Goal: Task Accomplishment & Management: Manage account settings

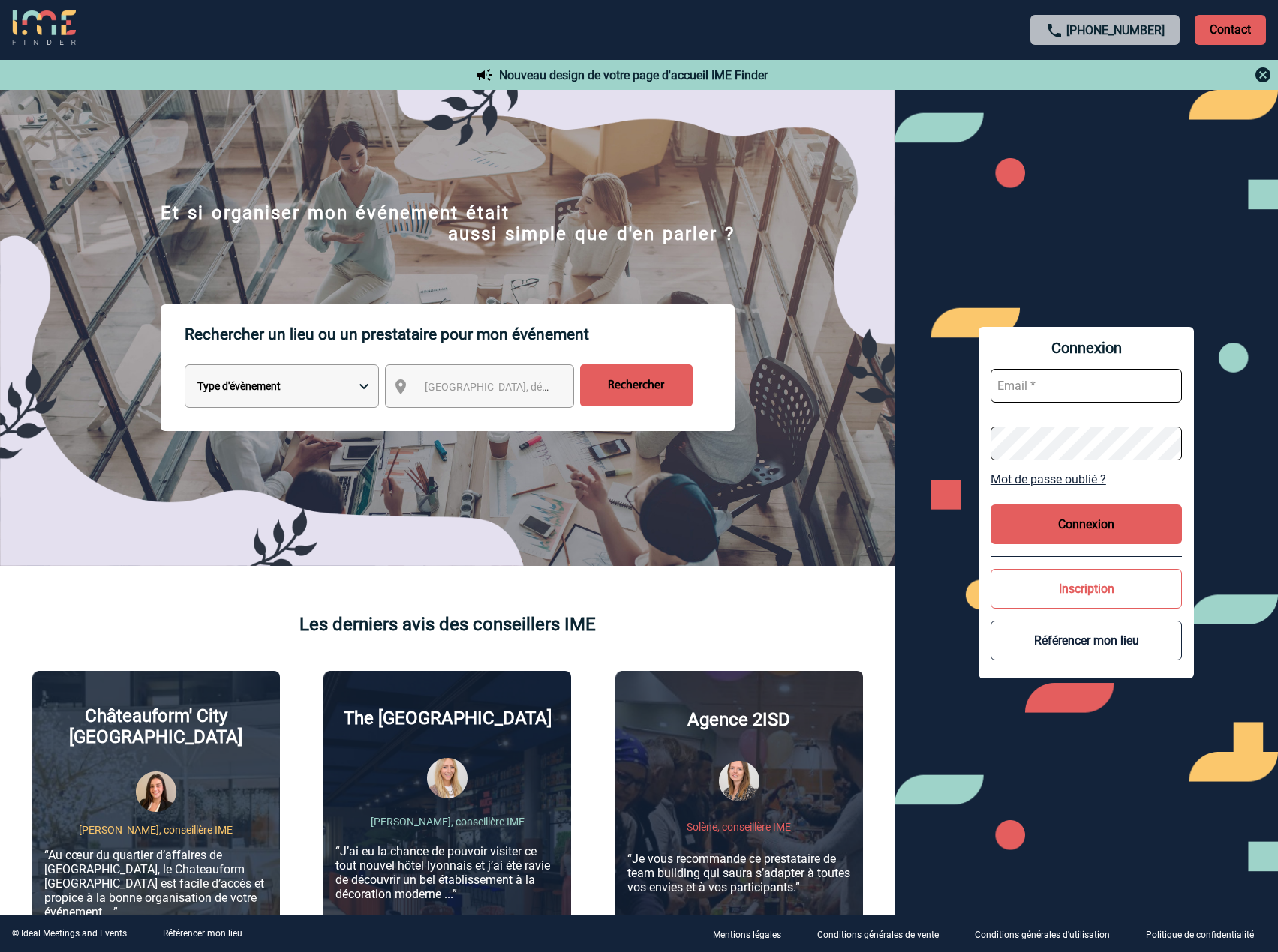
click at [1074, 385] on input "text" at bounding box center [1086, 386] width 191 height 34
type input "admin_plateforme@ime-groupe.com"
click at [1077, 541] on button "Connexion" at bounding box center [1086, 525] width 191 height 40
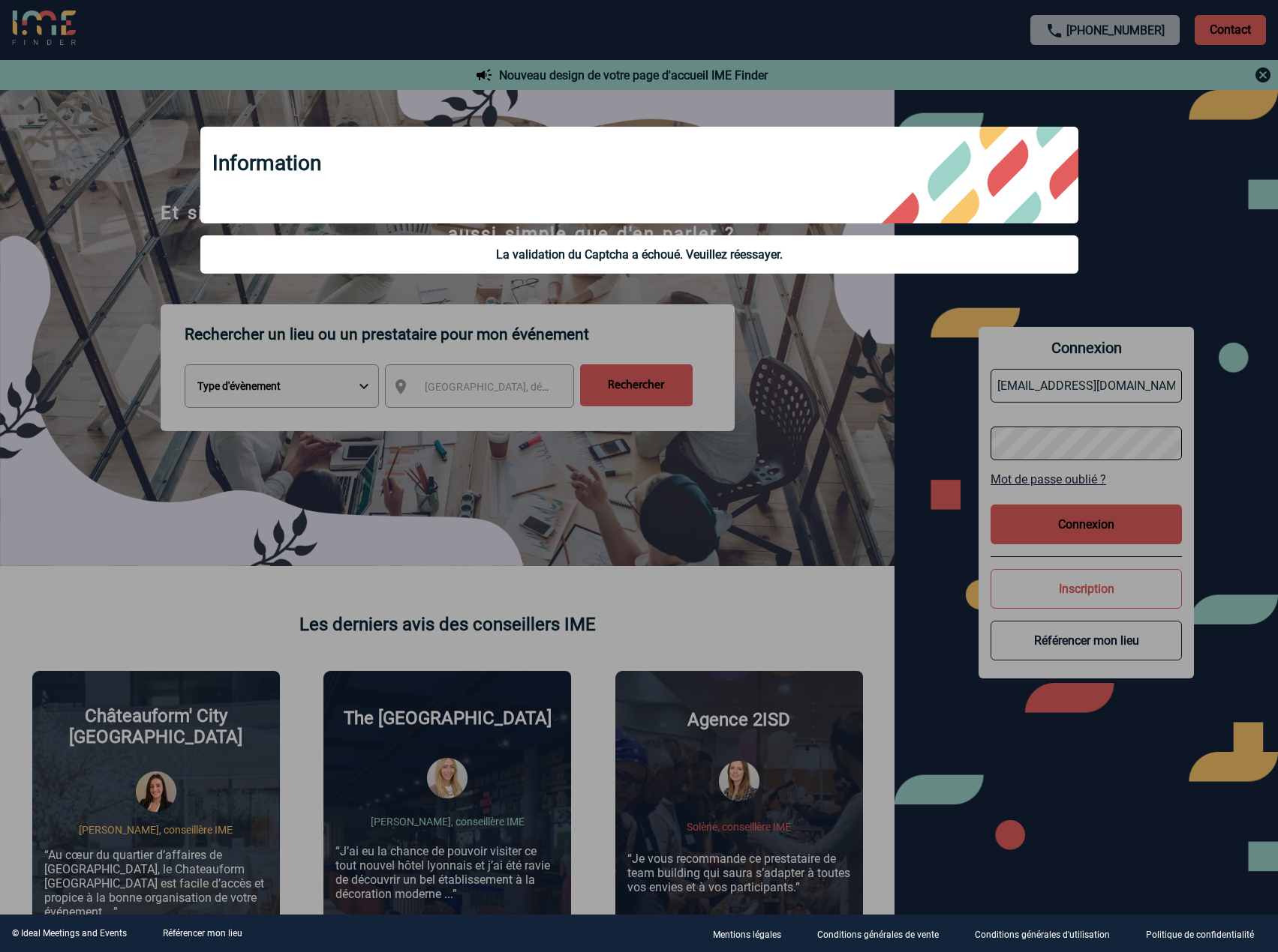
click at [980, 481] on div at bounding box center [639, 476] width 1278 height 952
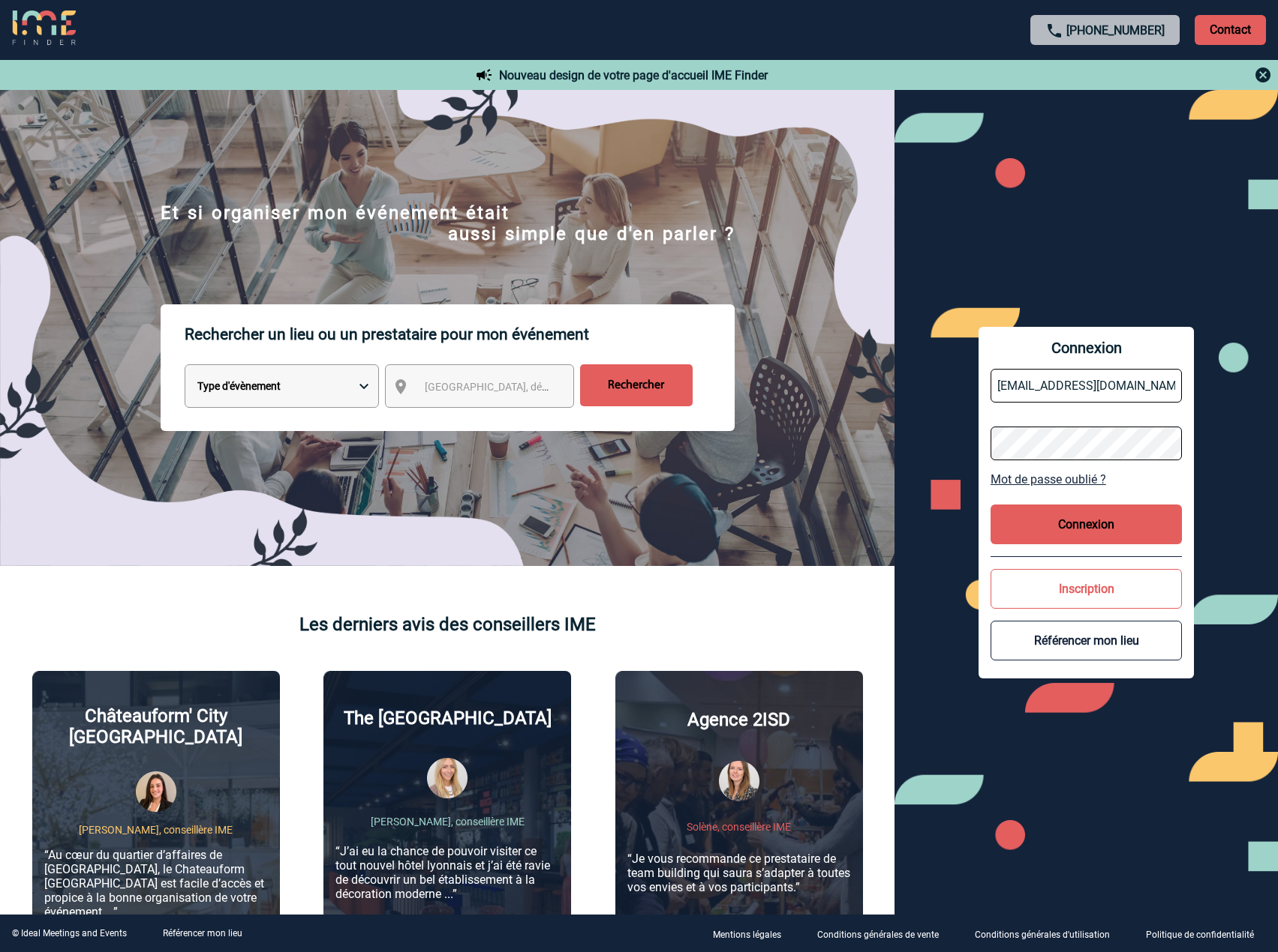
click at [1048, 524] on button "Connexion" at bounding box center [1086, 525] width 191 height 40
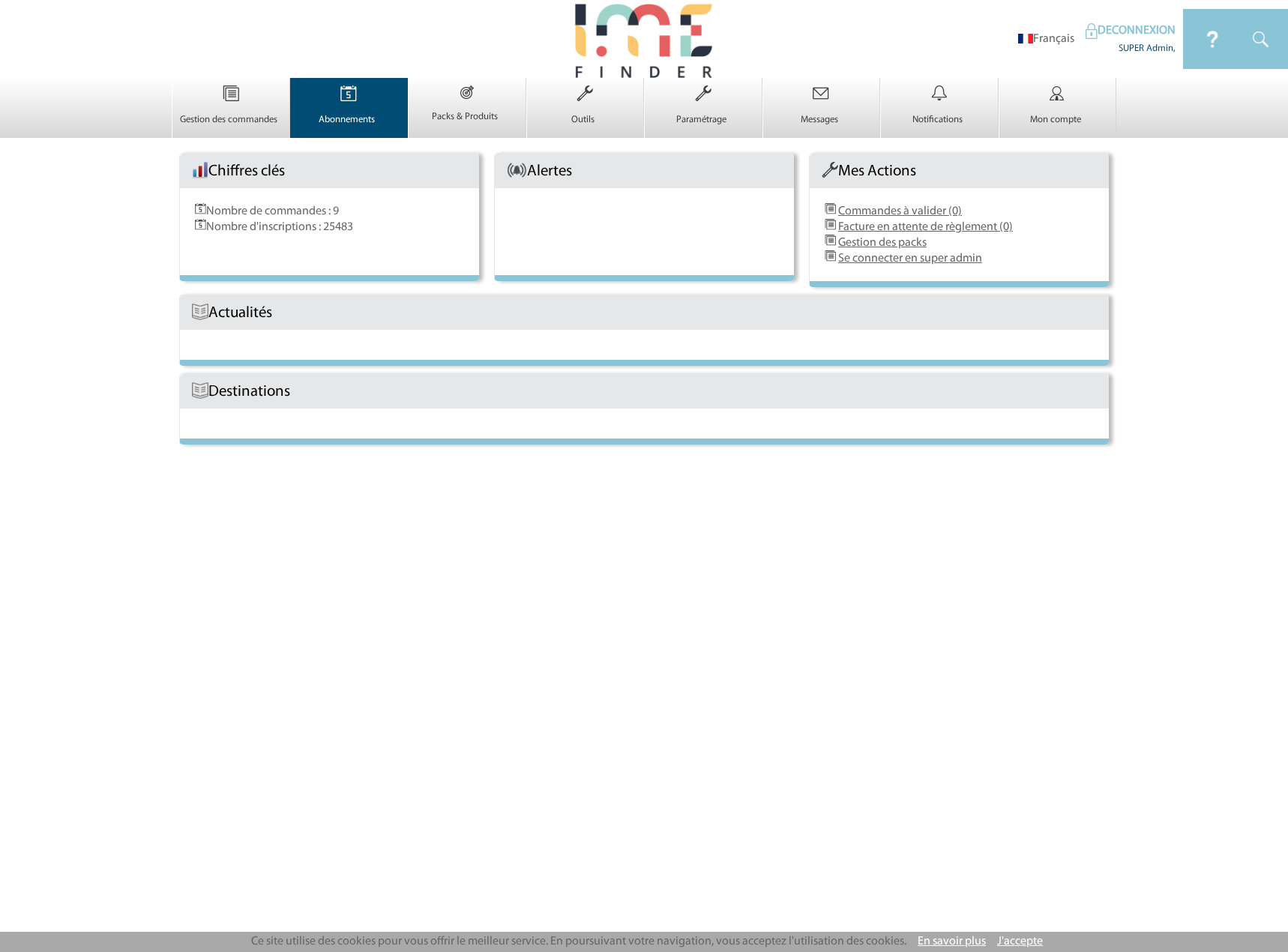
click at [343, 96] on img at bounding box center [349, 94] width 62 height 32
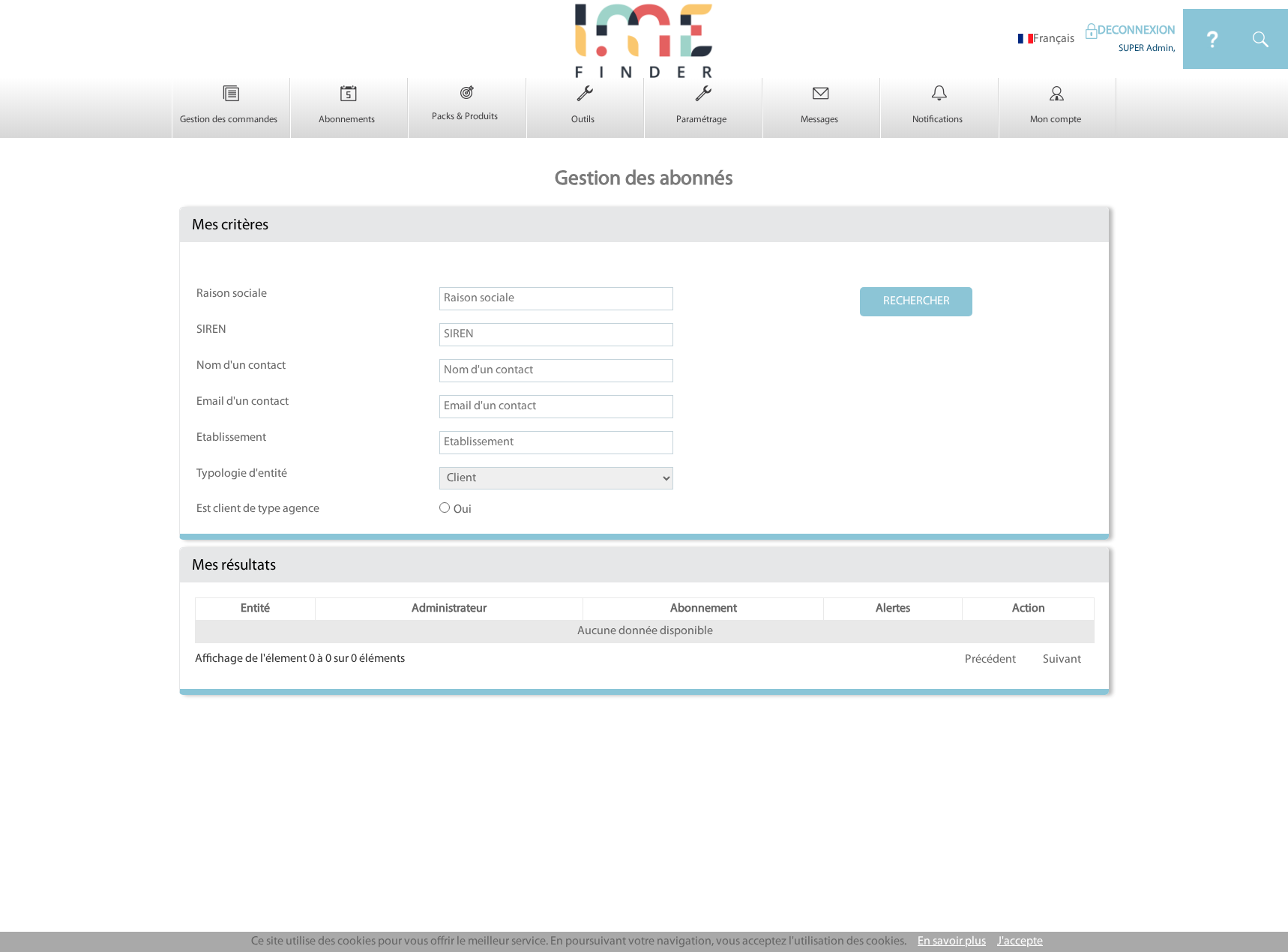
click at [562, 478] on select "Client Fournisseur Agence Promoteur Genius Backoffice" at bounding box center [556, 479] width 234 height 22
select select "AGENCE"
click at [439, 468] on select "Client Fournisseur Agence Promoteur Genius Backoffice" at bounding box center [556, 479] width 234 height 22
click at [899, 302] on button "RECHERCHER" at bounding box center [916, 301] width 112 height 29
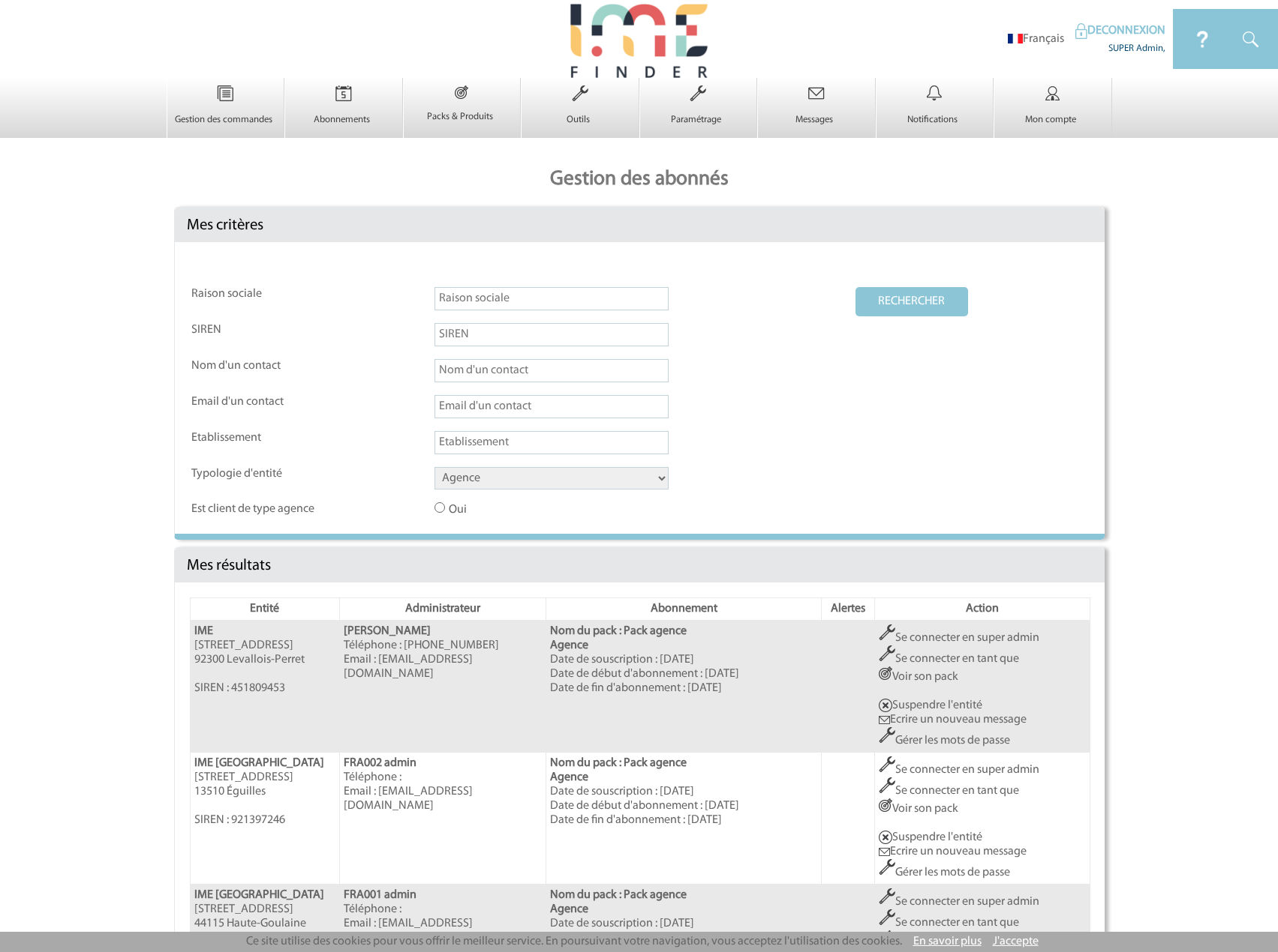
click at [939, 638] on link "Se connecter en super admin" at bounding box center [959, 638] width 161 height 12
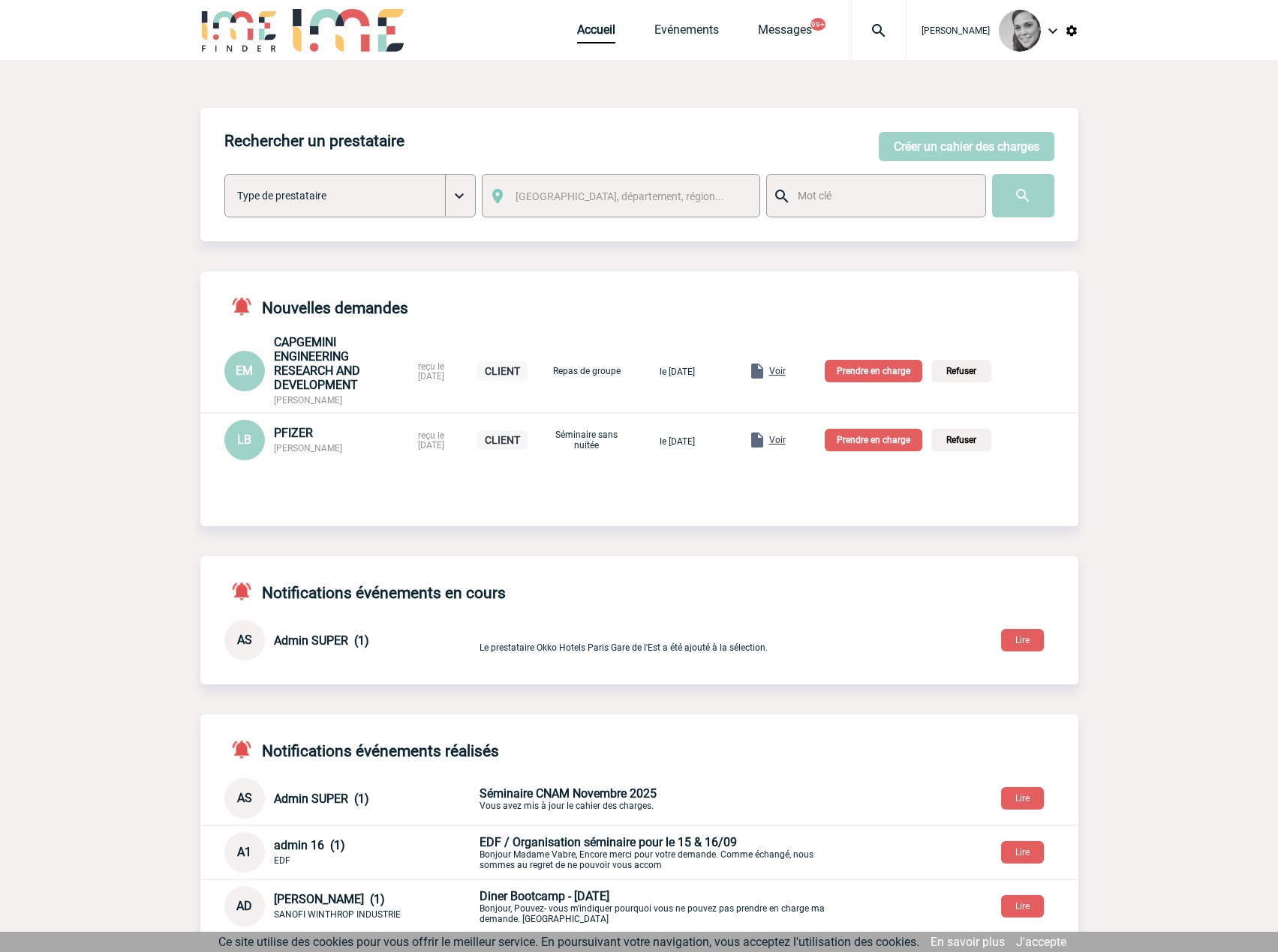
click at [1067, 32] on img at bounding box center [1071, 31] width 13 height 13
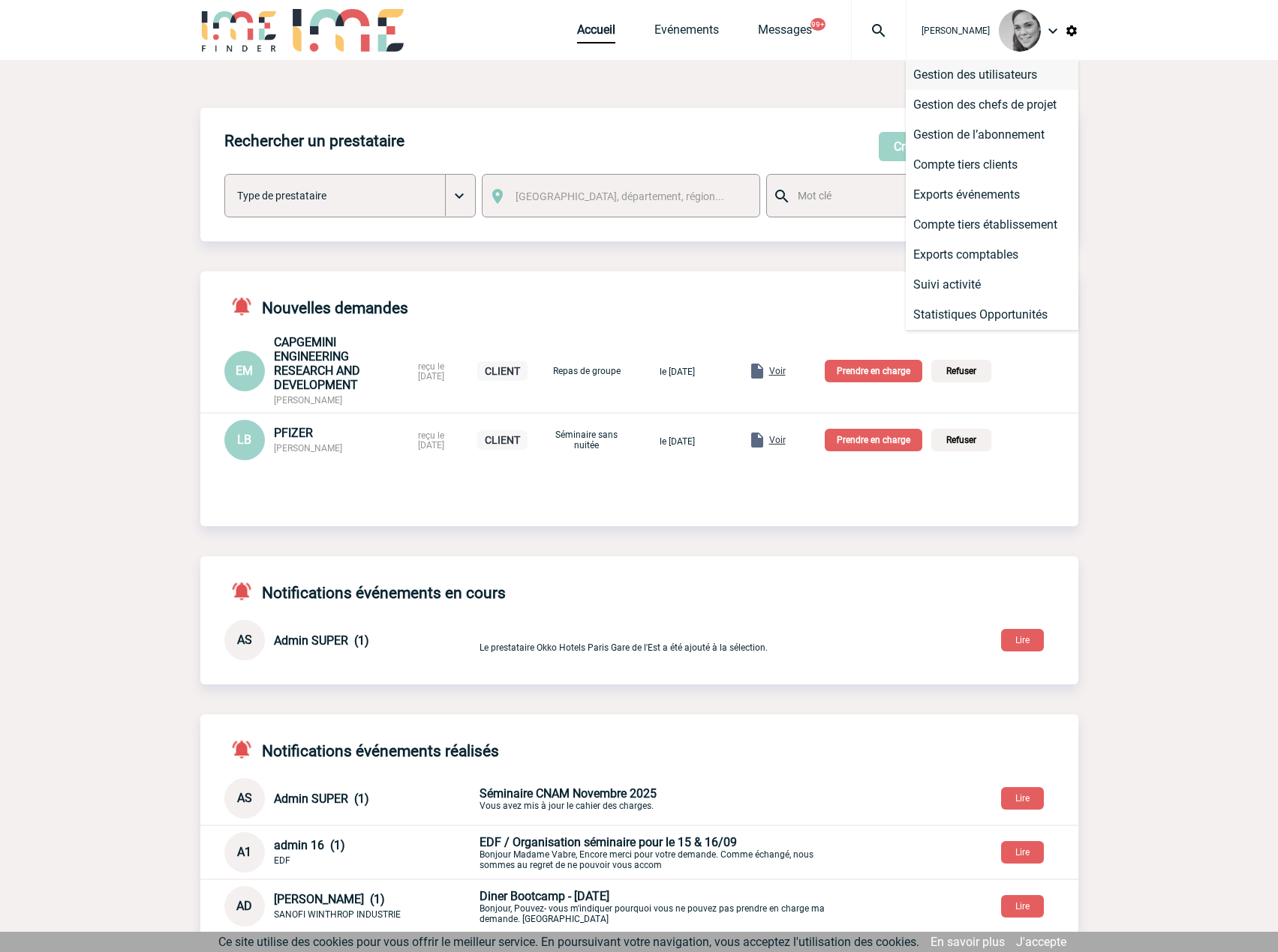
click at [1027, 71] on li "Gestion des utilisateurs" at bounding box center [992, 75] width 172 height 30
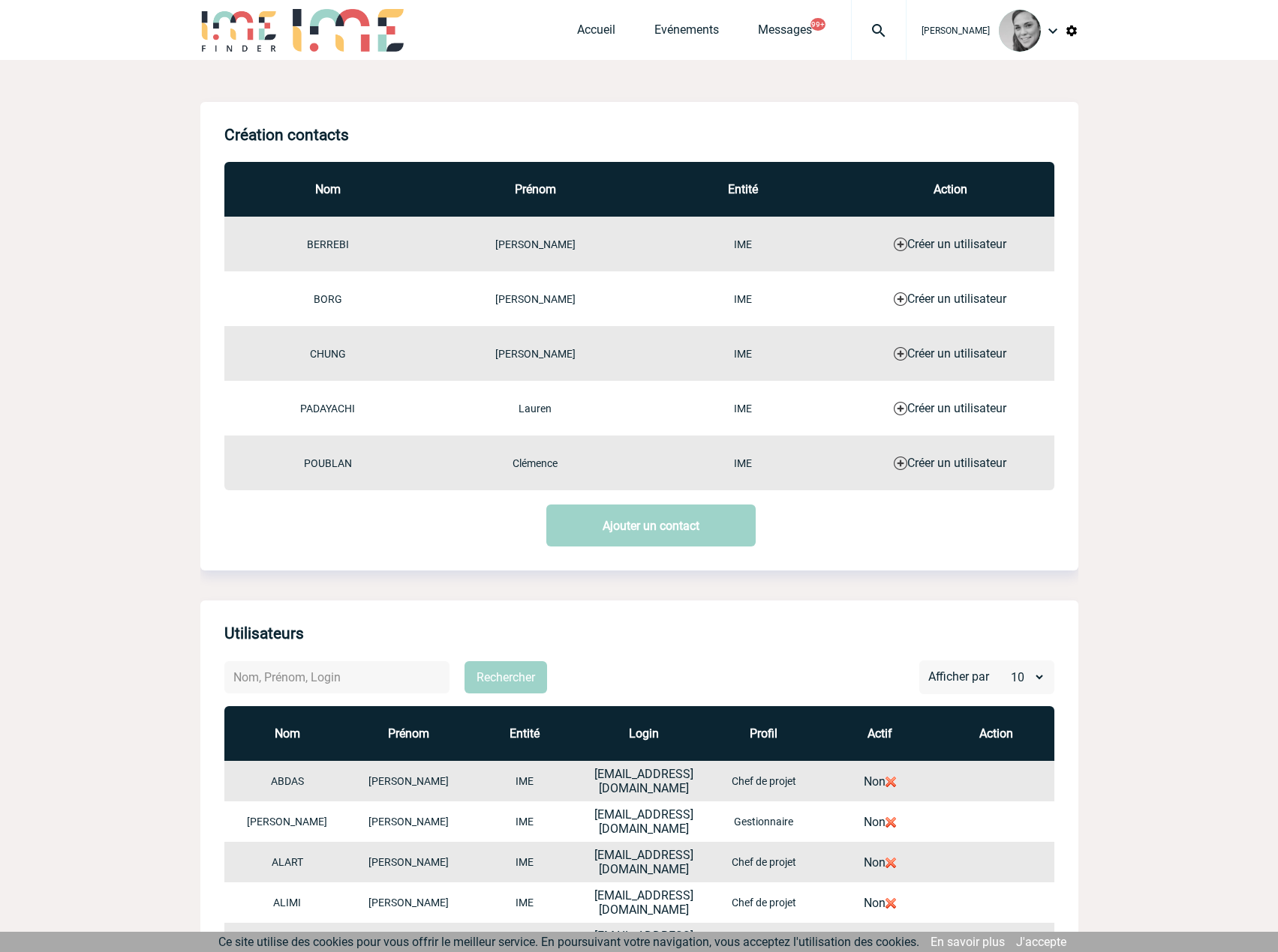
click at [363, 686] on input "text" at bounding box center [337, 677] width 225 height 32
type input "bouys"
click at [464, 661] on button "Rechercher" at bounding box center [505, 677] width 82 height 32
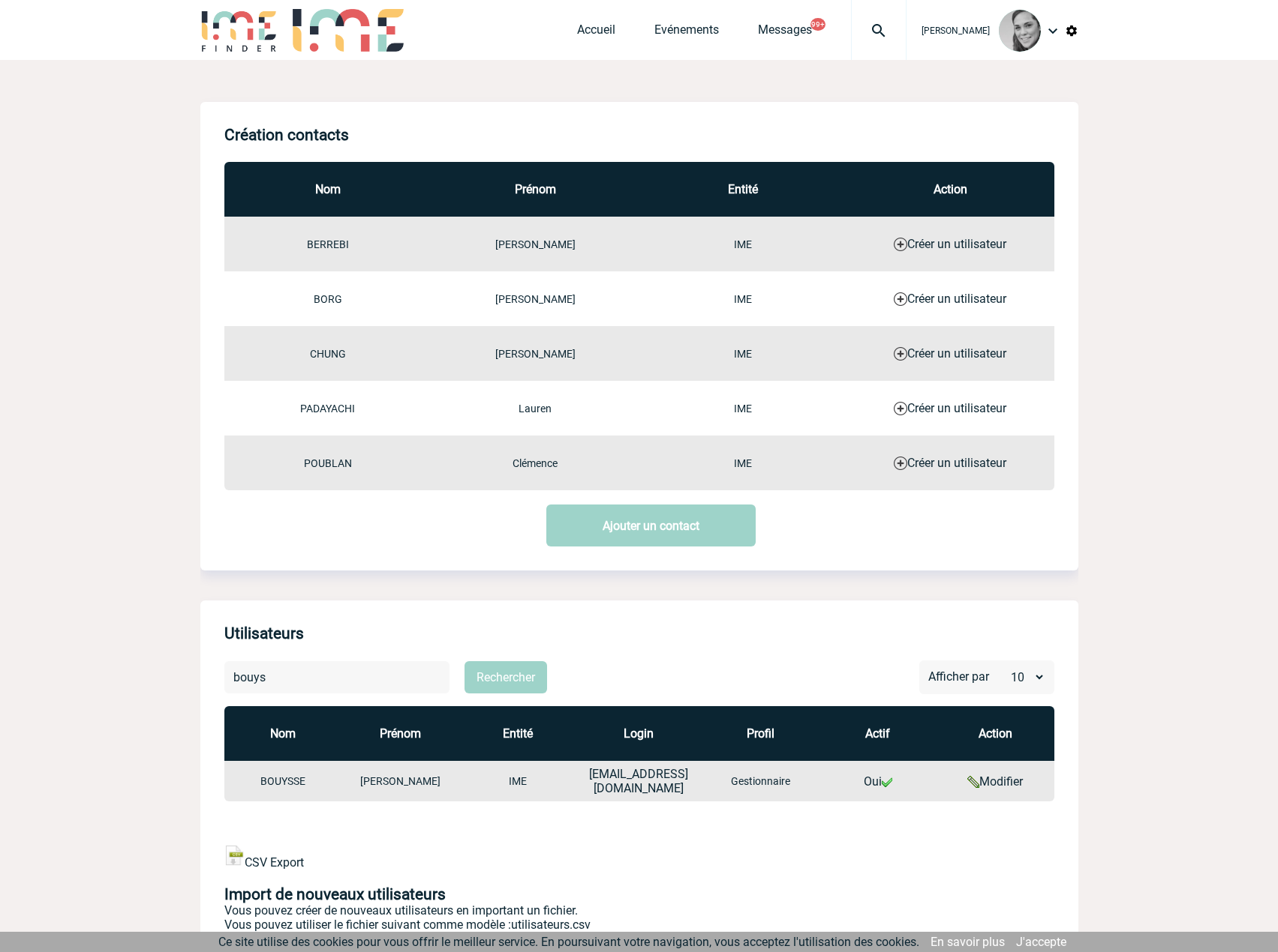
drag, startPoint x: 305, startPoint y: 685, endPoint x: 233, endPoint y: 671, distance: 73.3
click at [234, 672] on input "bouys" at bounding box center [337, 677] width 225 height 32
type input "sabou"
click at [464, 661] on button "Rechercher" at bounding box center [505, 677] width 82 height 32
click at [1057, 25] on img at bounding box center [1052, 30] width 18 height 18
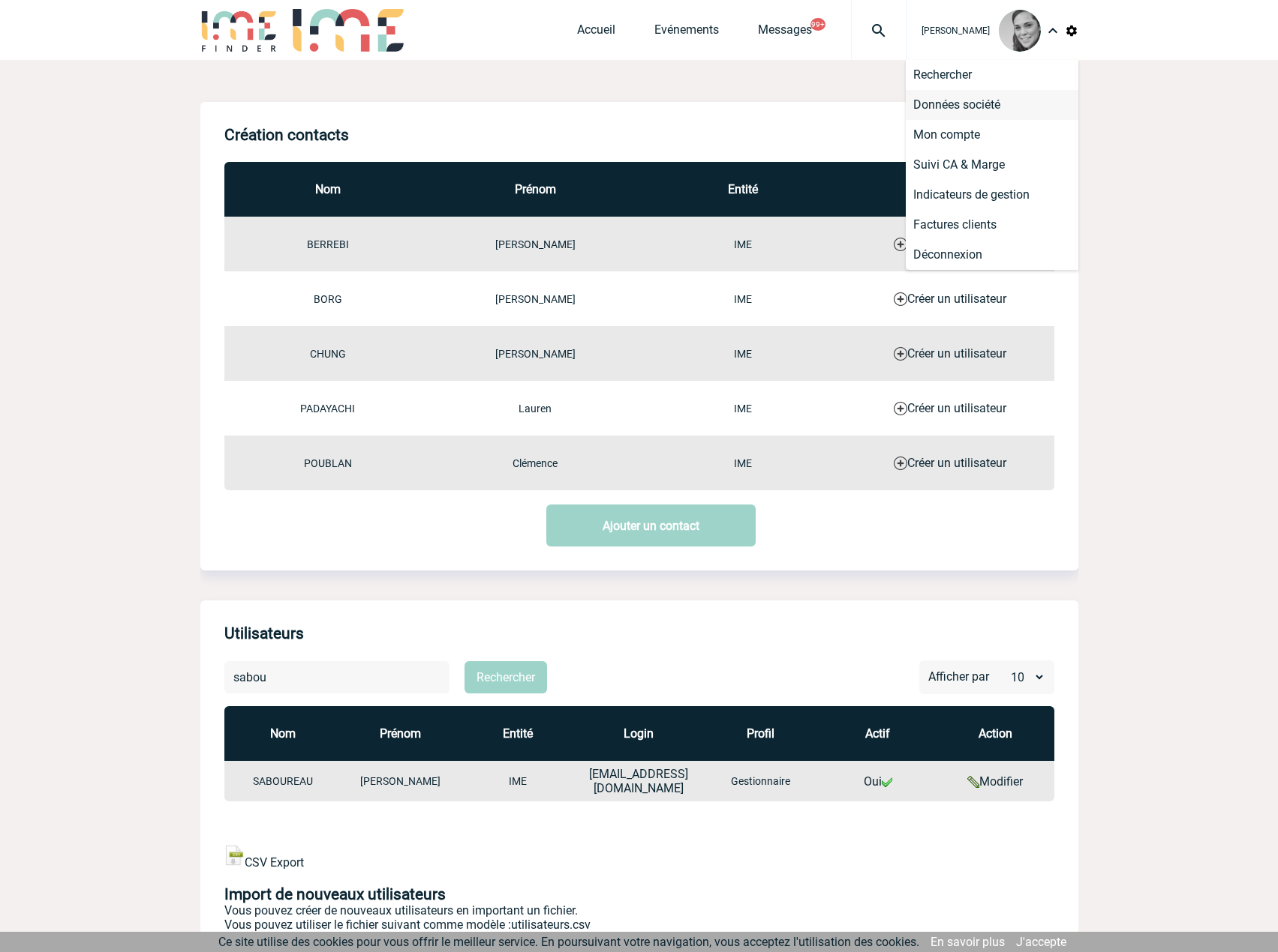
click at [970, 104] on li "Données société" at bounding box center [992, 105] width 172 height 30
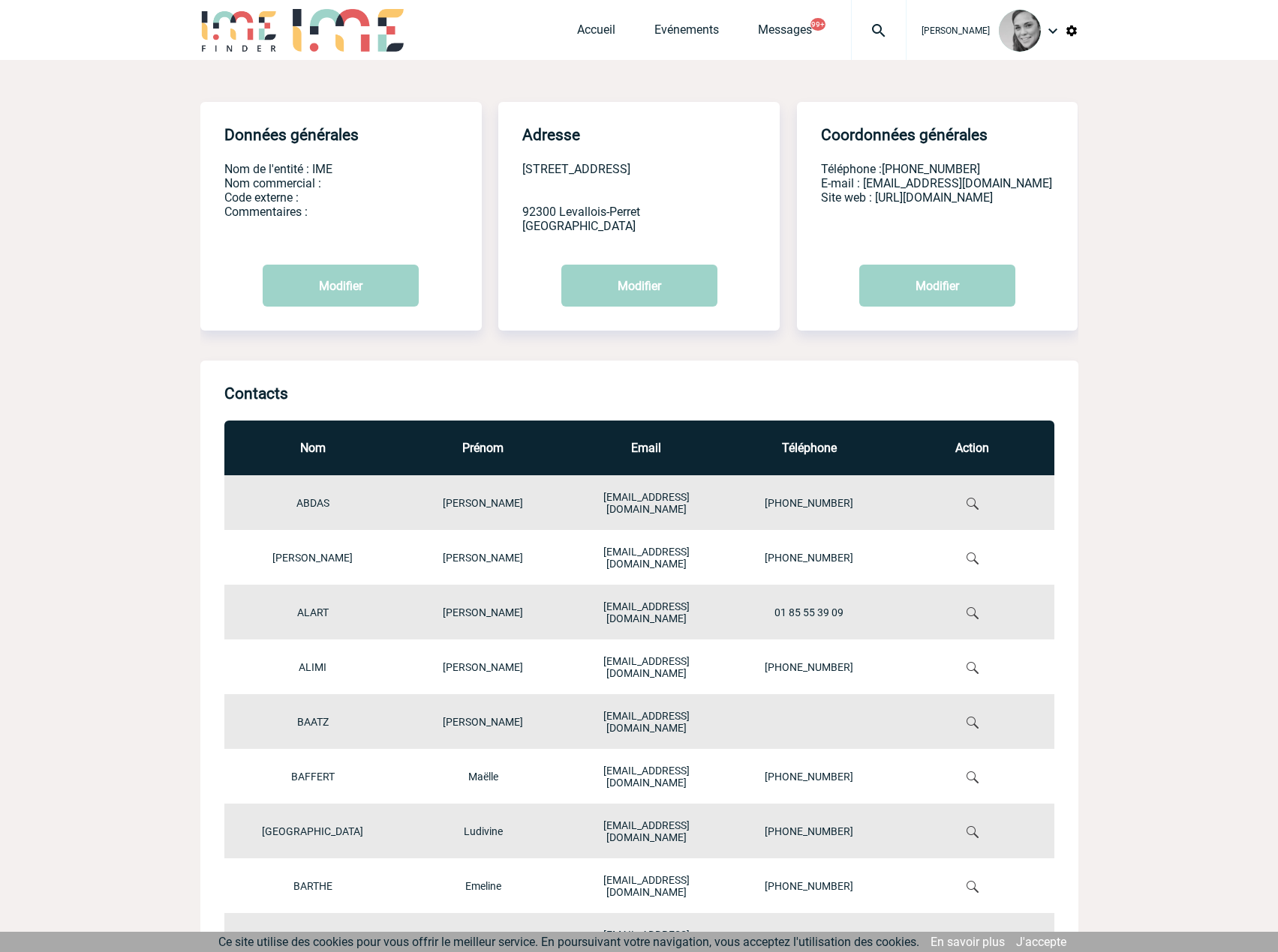
scroll to position [250, 0]
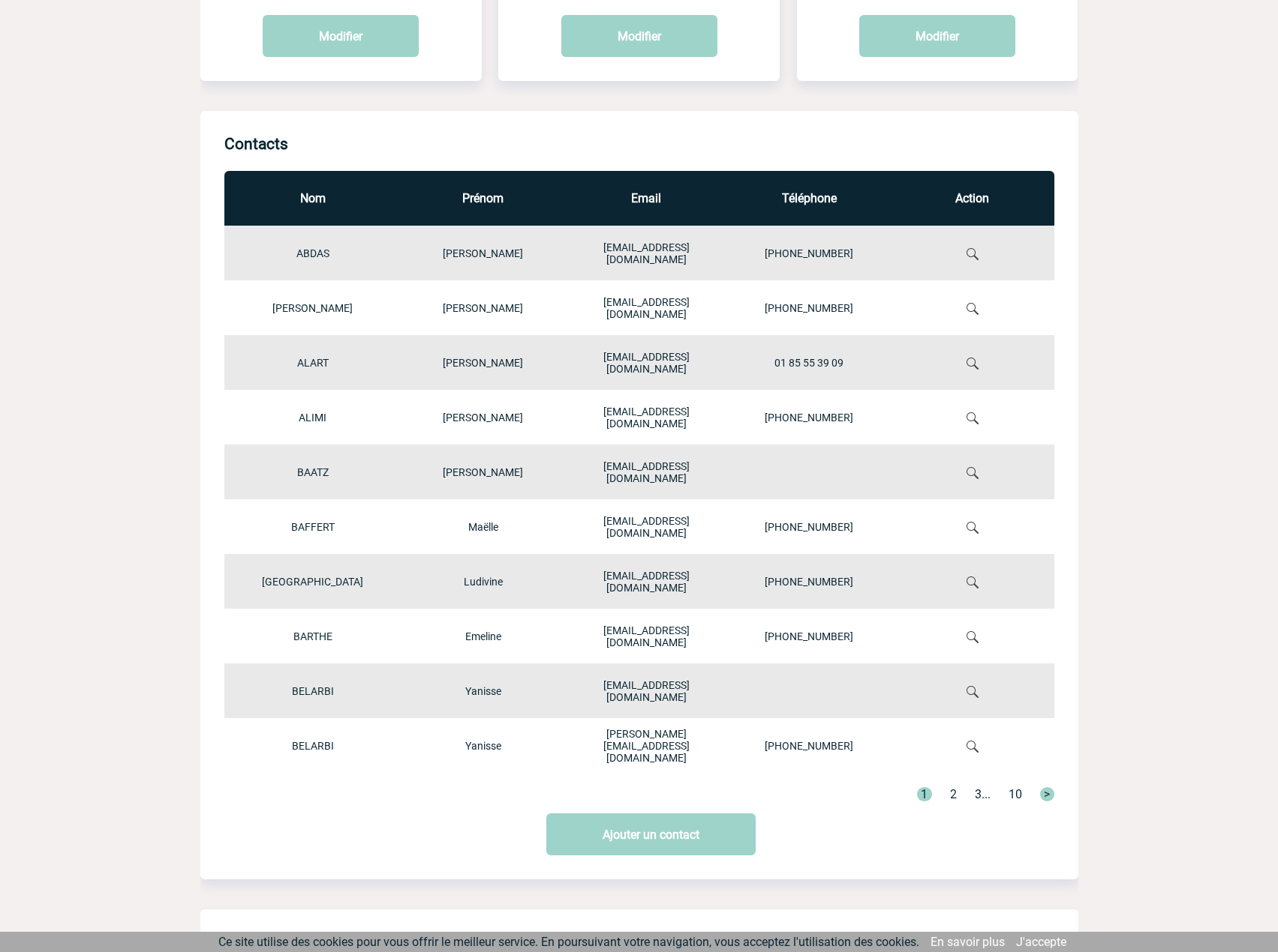
click at [294, 201] on th "Nom" at bounding box center [313, 198] width 178 height 55
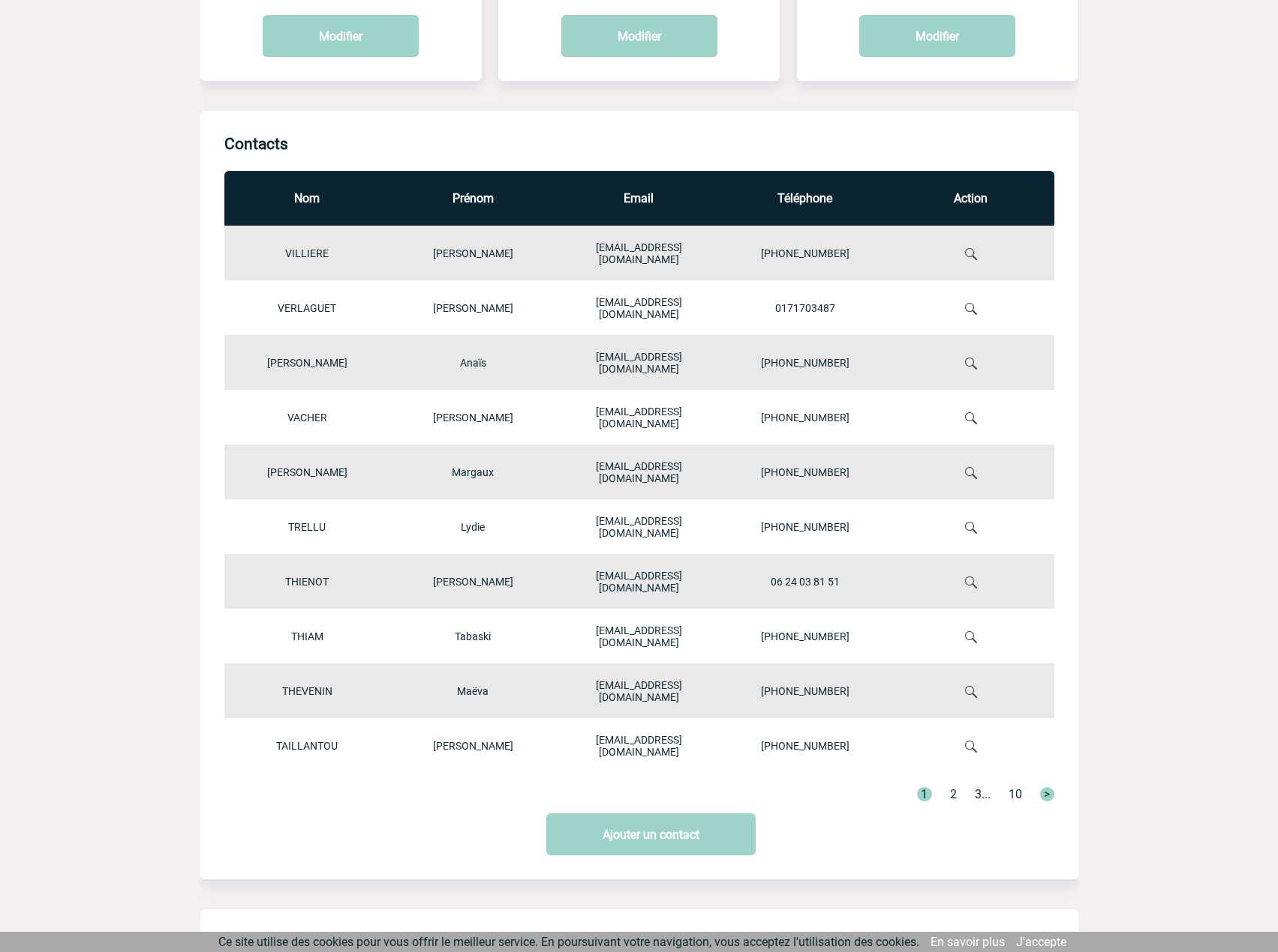
click at [952, 797] on link "2" at bounding box center [952, 794] width 7 height 14
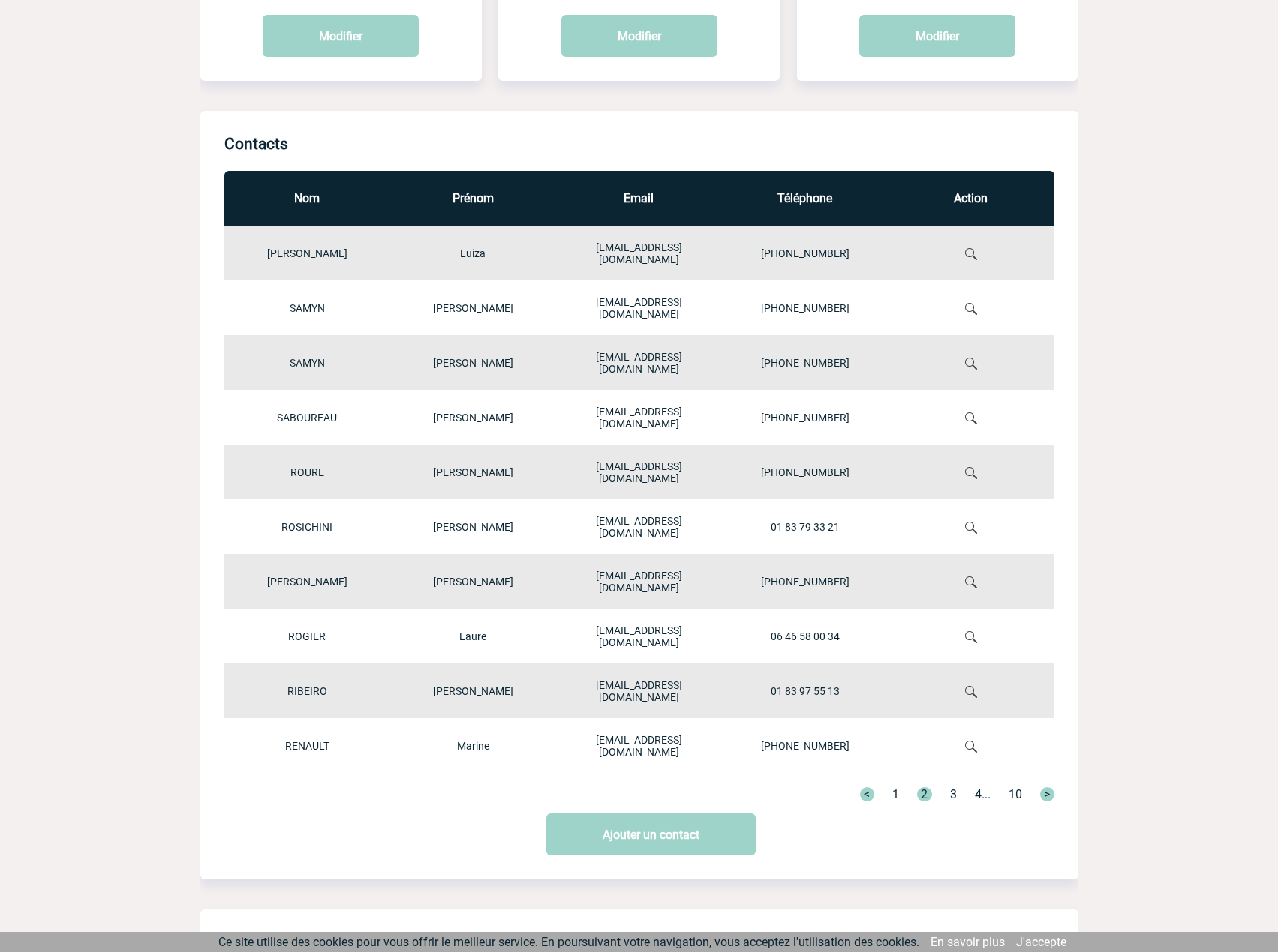
click at [977, 416] on img at bounding box center [970, 418] width 12 height 12
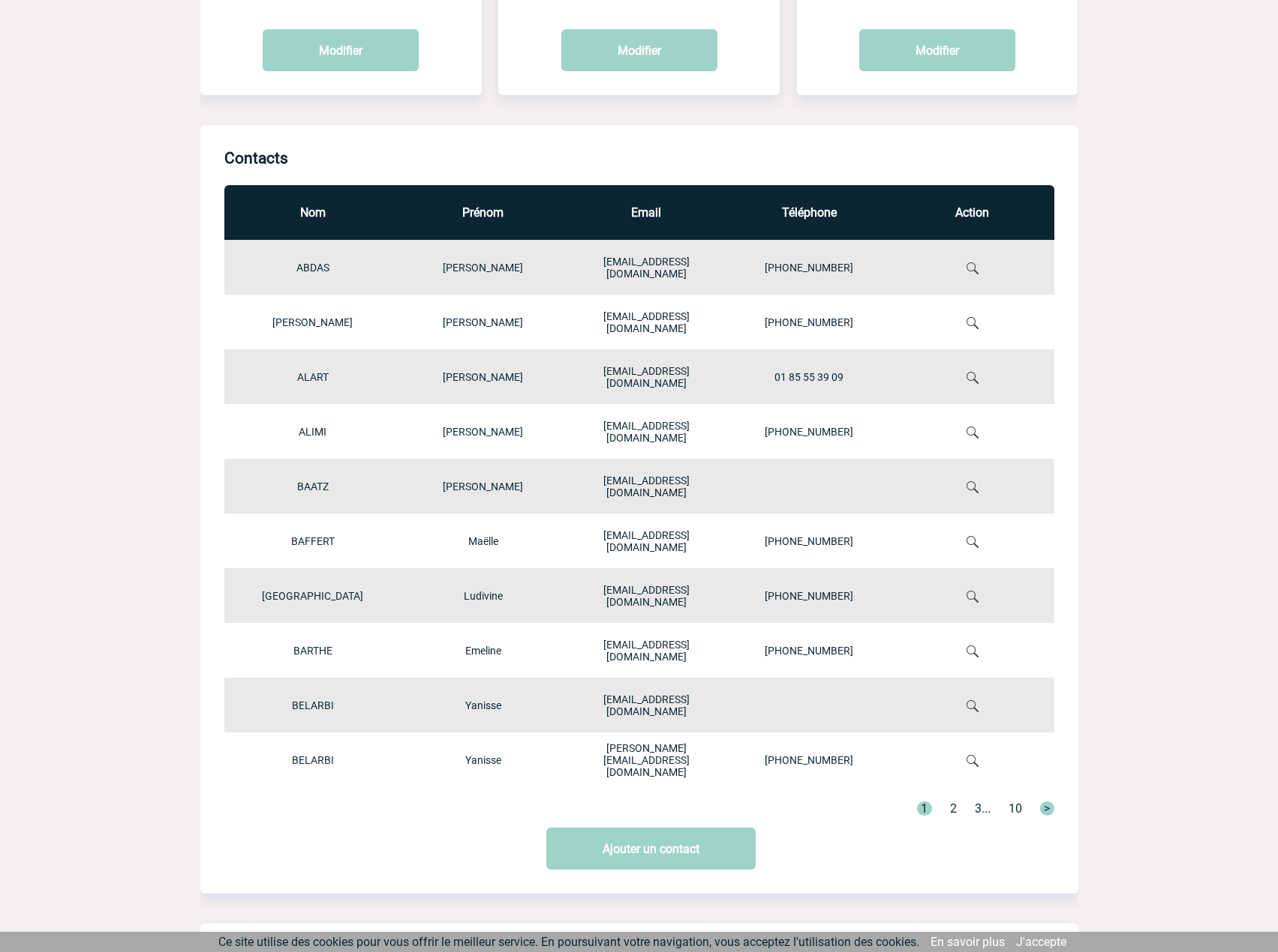
scroll to position [250, 0]
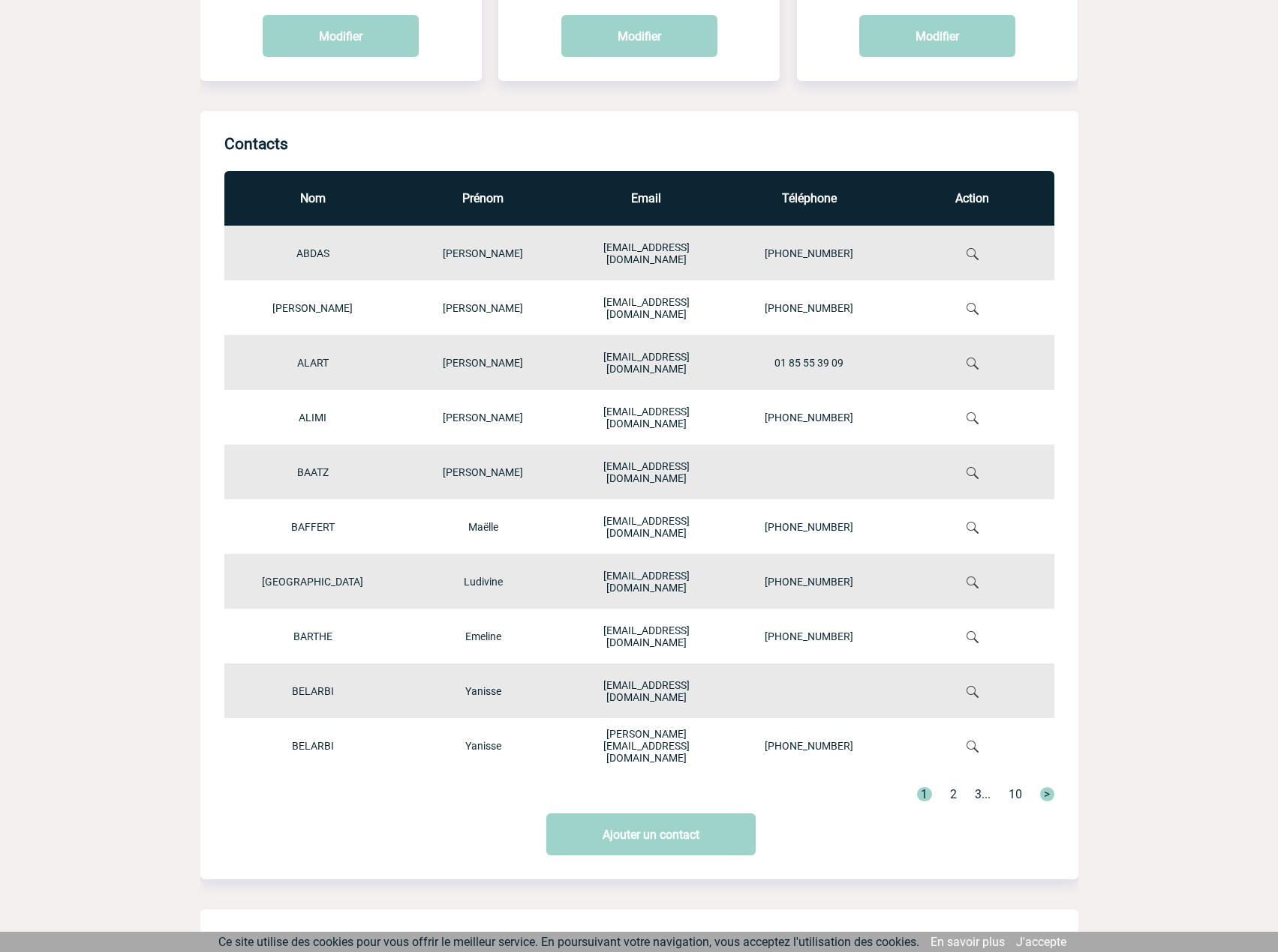
click at [952, 795] on link "2" at bounding box center [952, 794] width 7 height 14
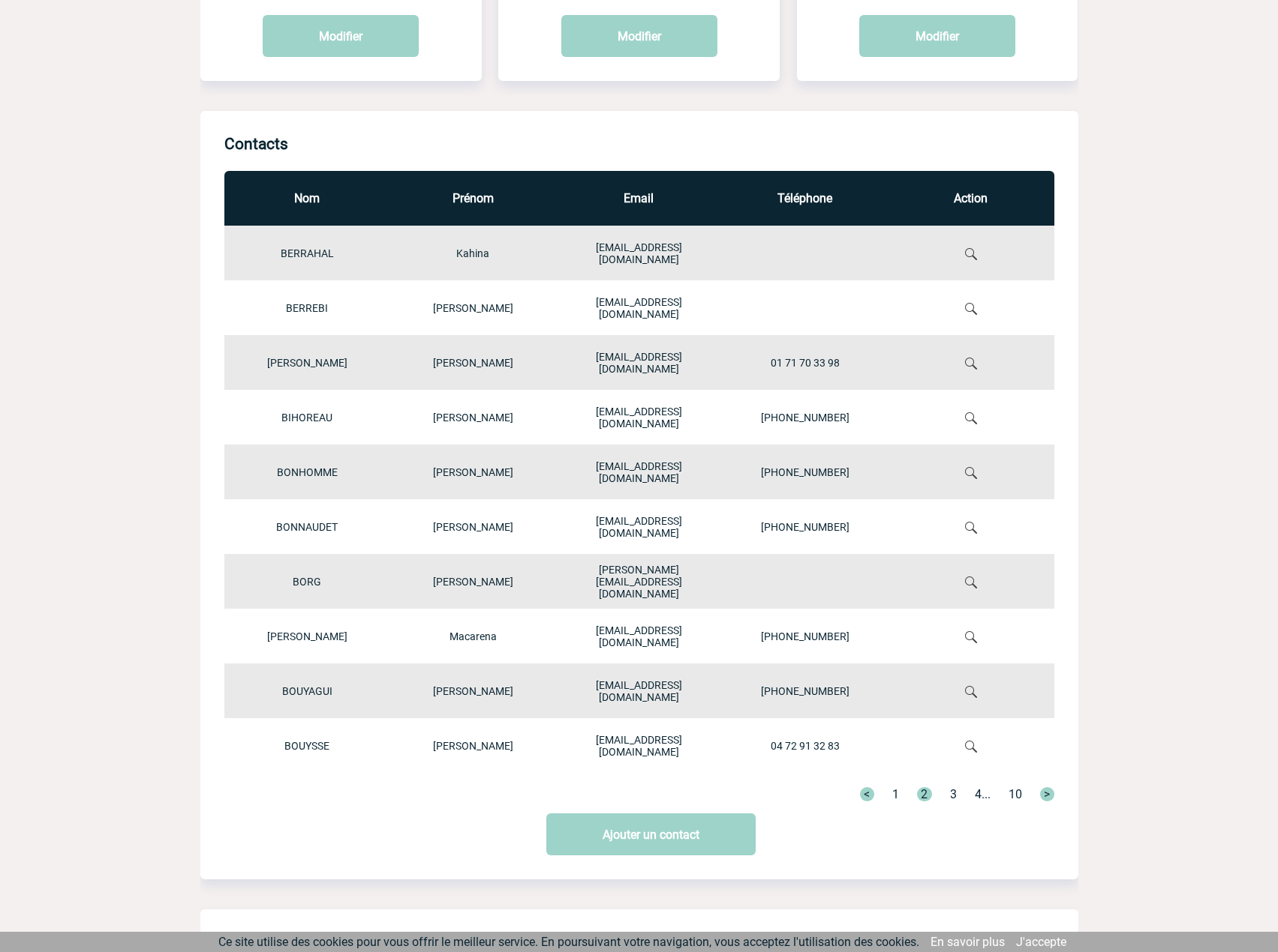
click at [977, 745] on img at bounding box center [970, 746] width 12 height 12
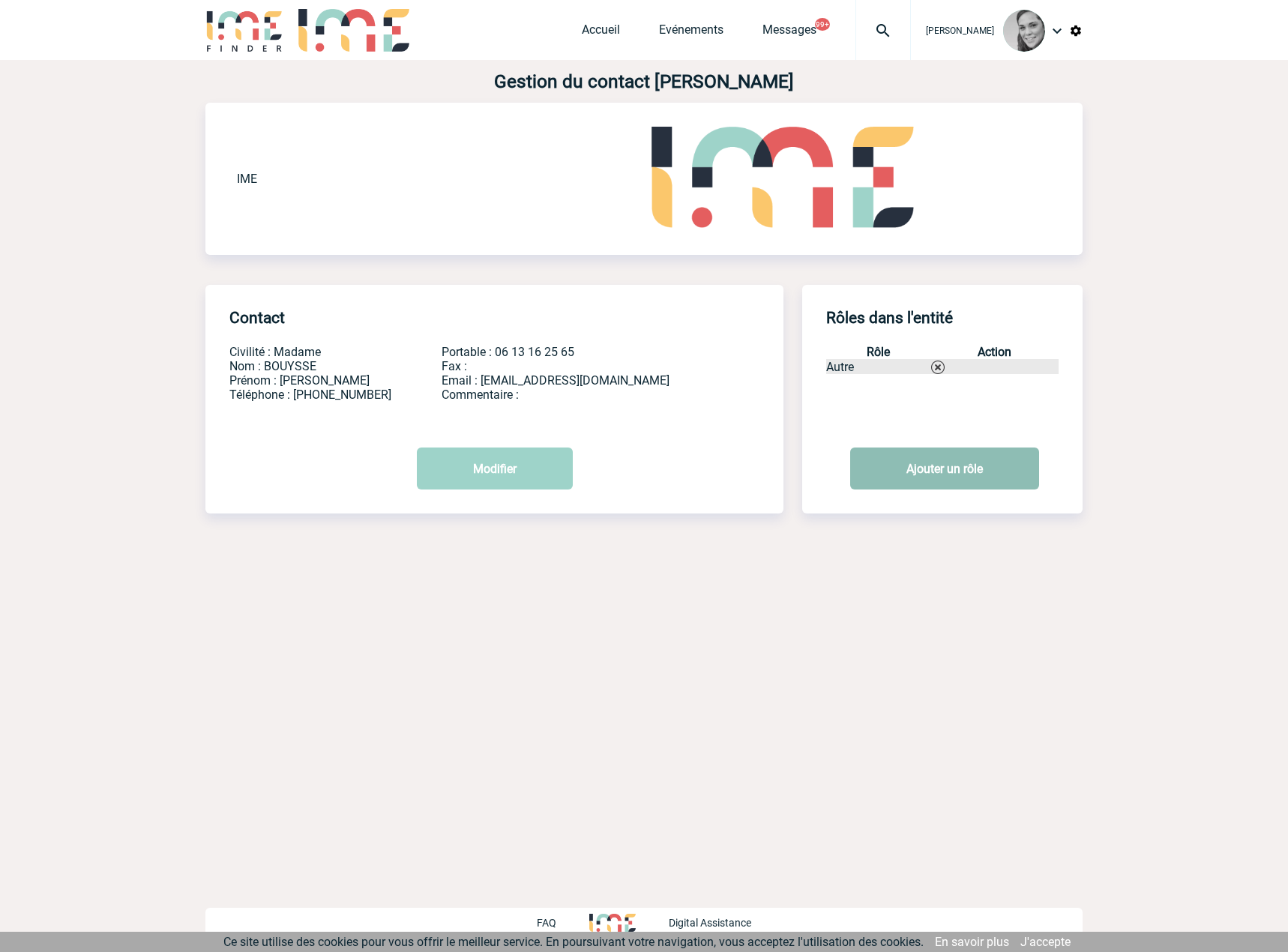
click at [933, 468] on link "Ajouter un rôle" at bounding box center [944, 469] width 189 height 42
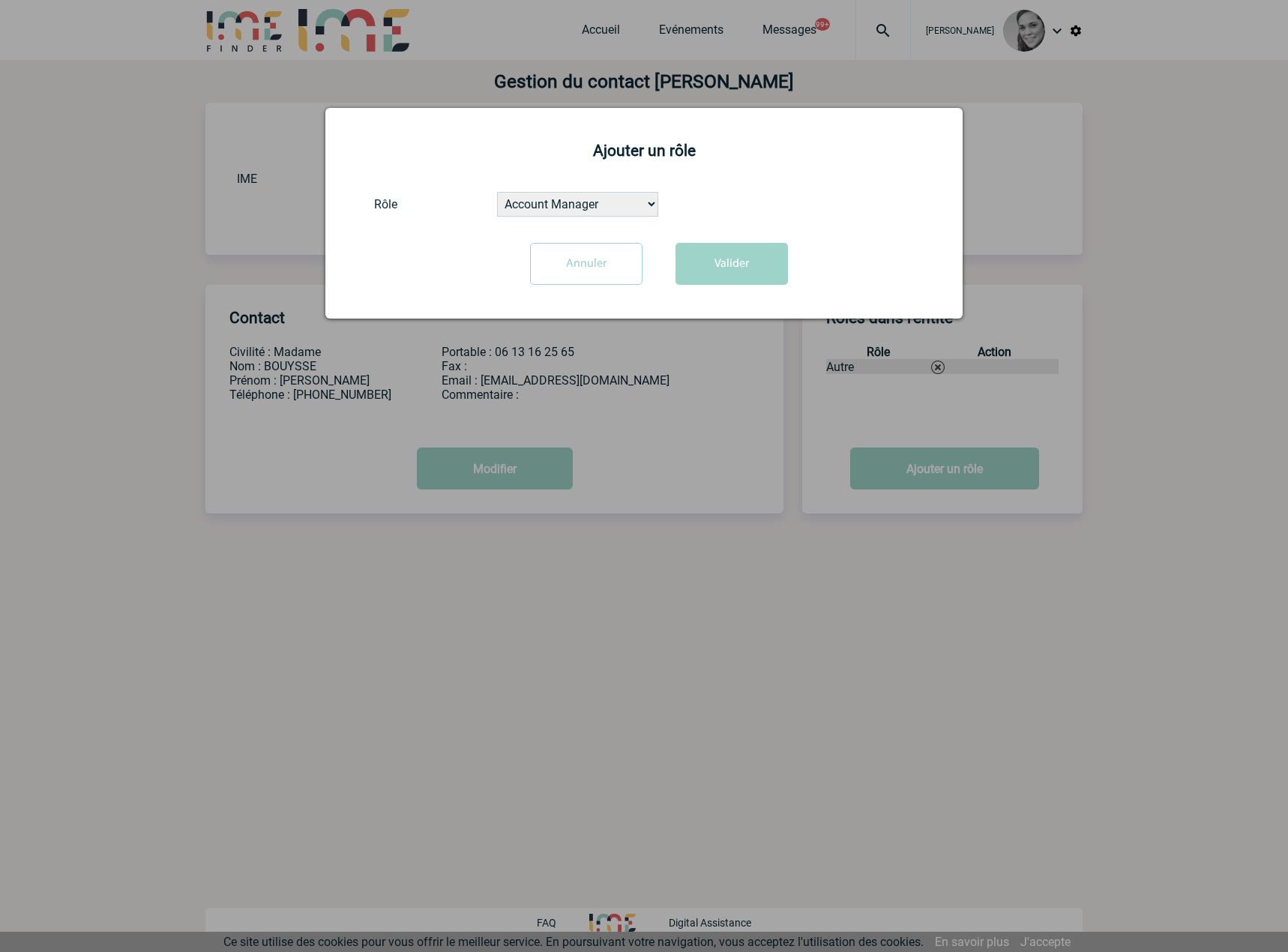
click at [568, 206] on select "Account Manager Administration des ventes Autre Chef de projet Comptabilité Dir…" at bounding box center [578, 204] width 161 height 24
select select "39"
click at [497, 193] on select "Account Manager Administration des ventes Autre Chef de projet Comptabilité Dir…" at bounding box center [578, 204] width 161 height 24
click at [728, 266] on button "Valider" at bounding box center [732, 264] width 112 height 42
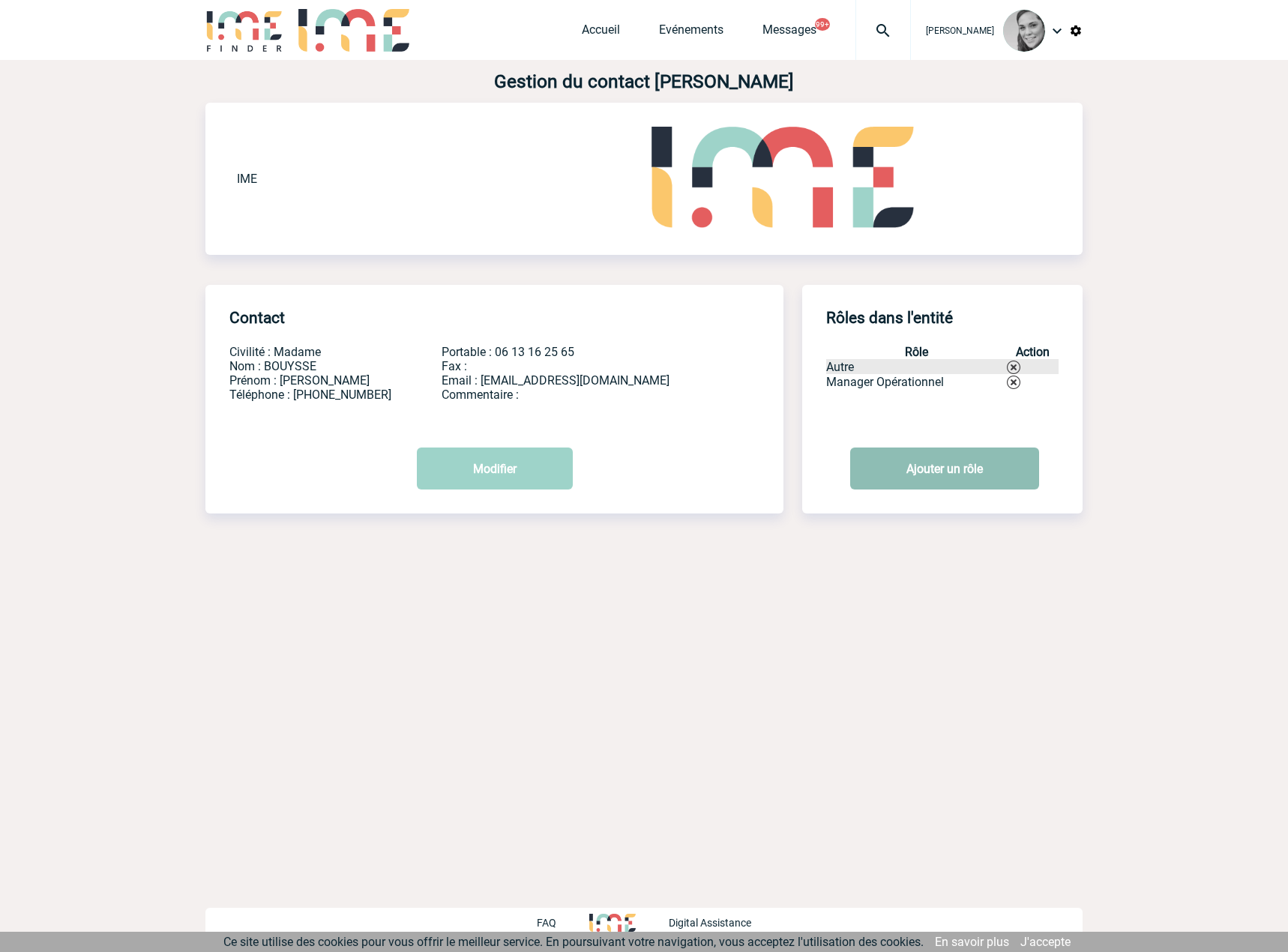
click at [952, 467] on link "Ajouter un rôle" at bounding box center [944, 469] width 189 height 42
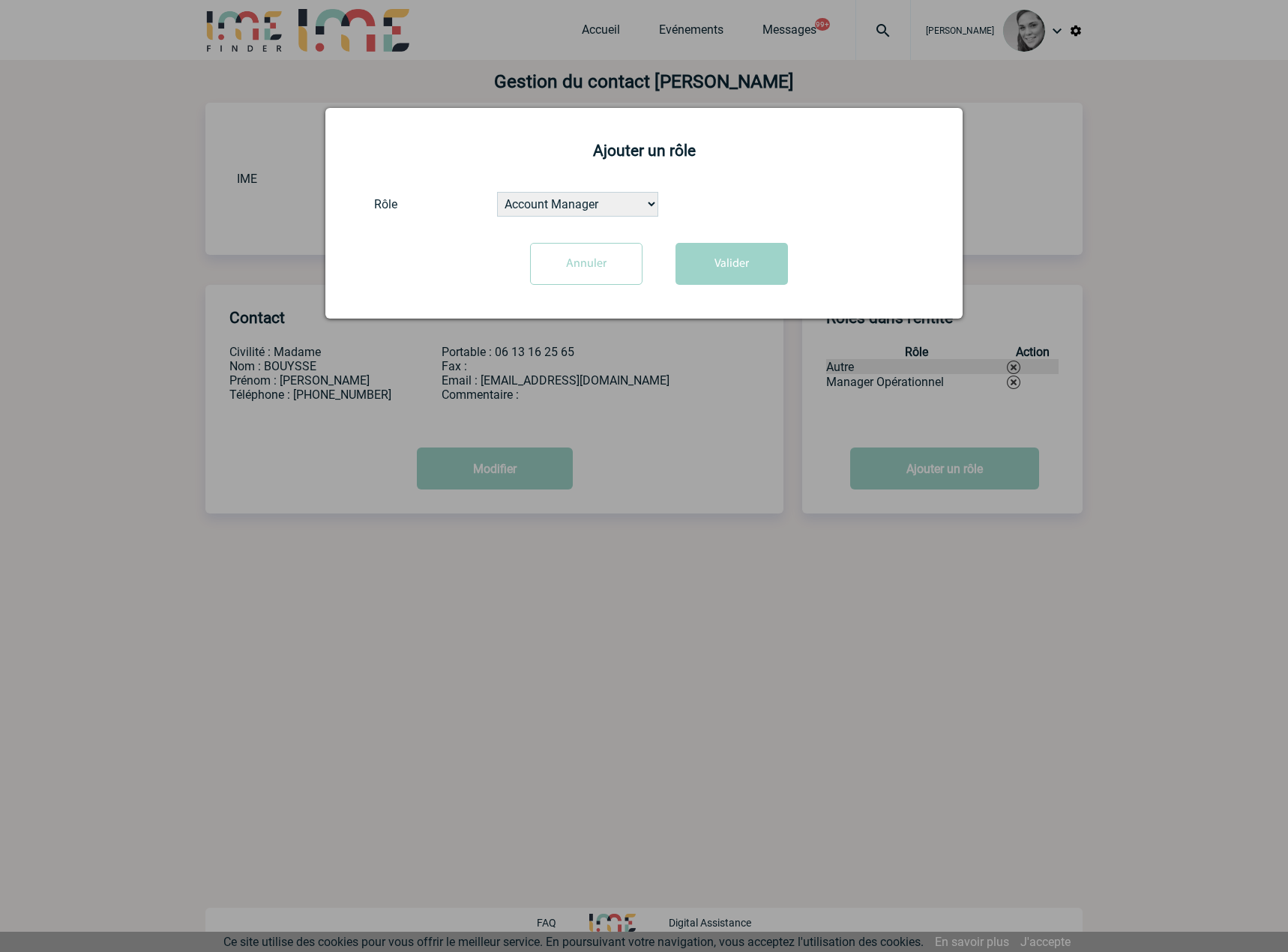
click at [516, 205] on select "Account Manager Administration des ventes Autre Chef de projet Comptabilité Dir…" at bounding box center [578, 204] width 161 height 24
select select "40"
click at [497, 193] on select "Account Manager Administration des ventes Autre Chef de projet Comptabilité Dir…" at bounding box center [578, 204] width 161 height 24
click at [719, 270] on button "Valider" at bounding box center [732, 264] width 112 height 42
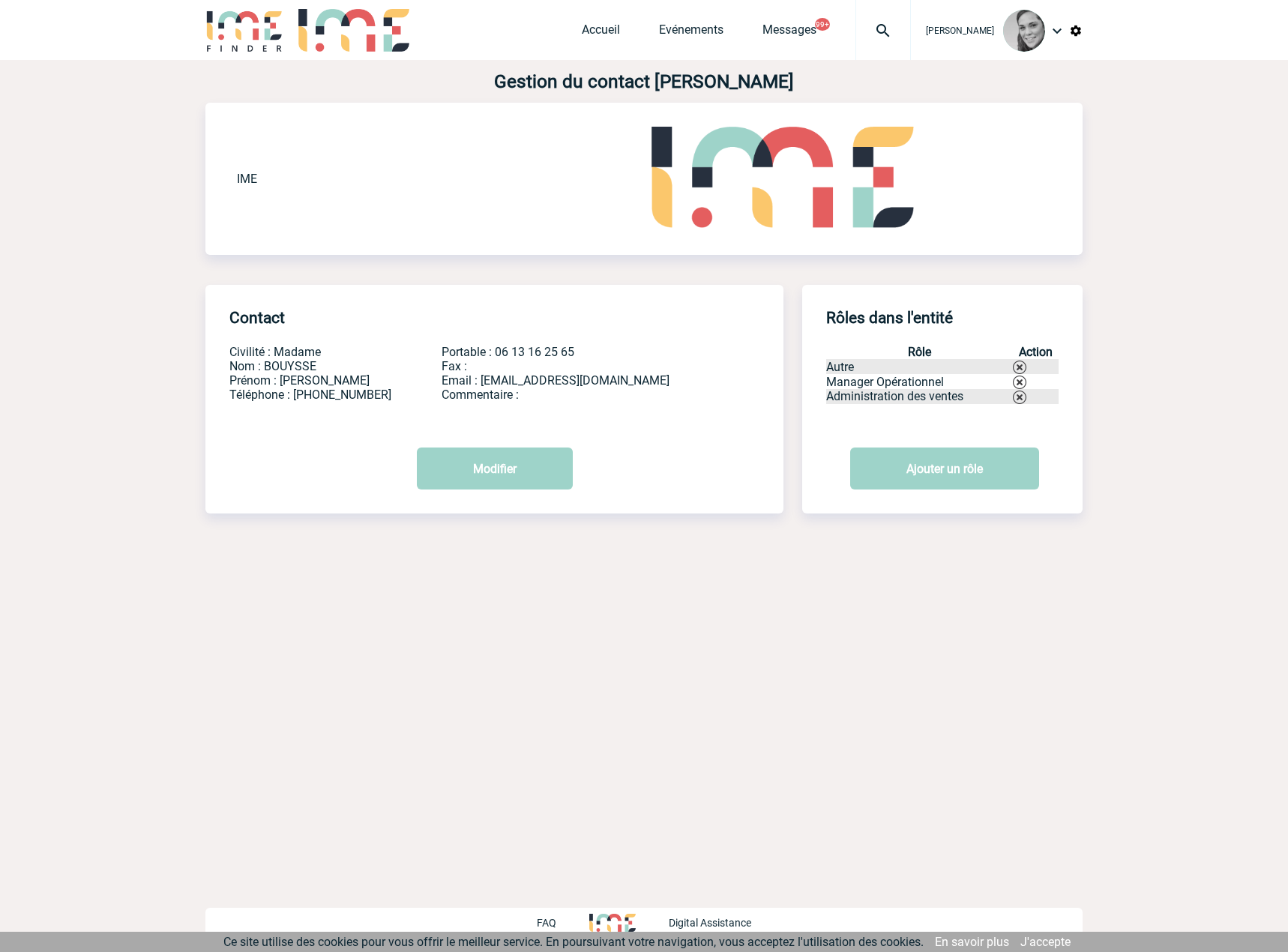
click at [1020, 365] on img at bounding box center [1019, 368] width 13 height 13
click at [1052, 35] on img at bounding box center [1056, 30] width 18 height 18
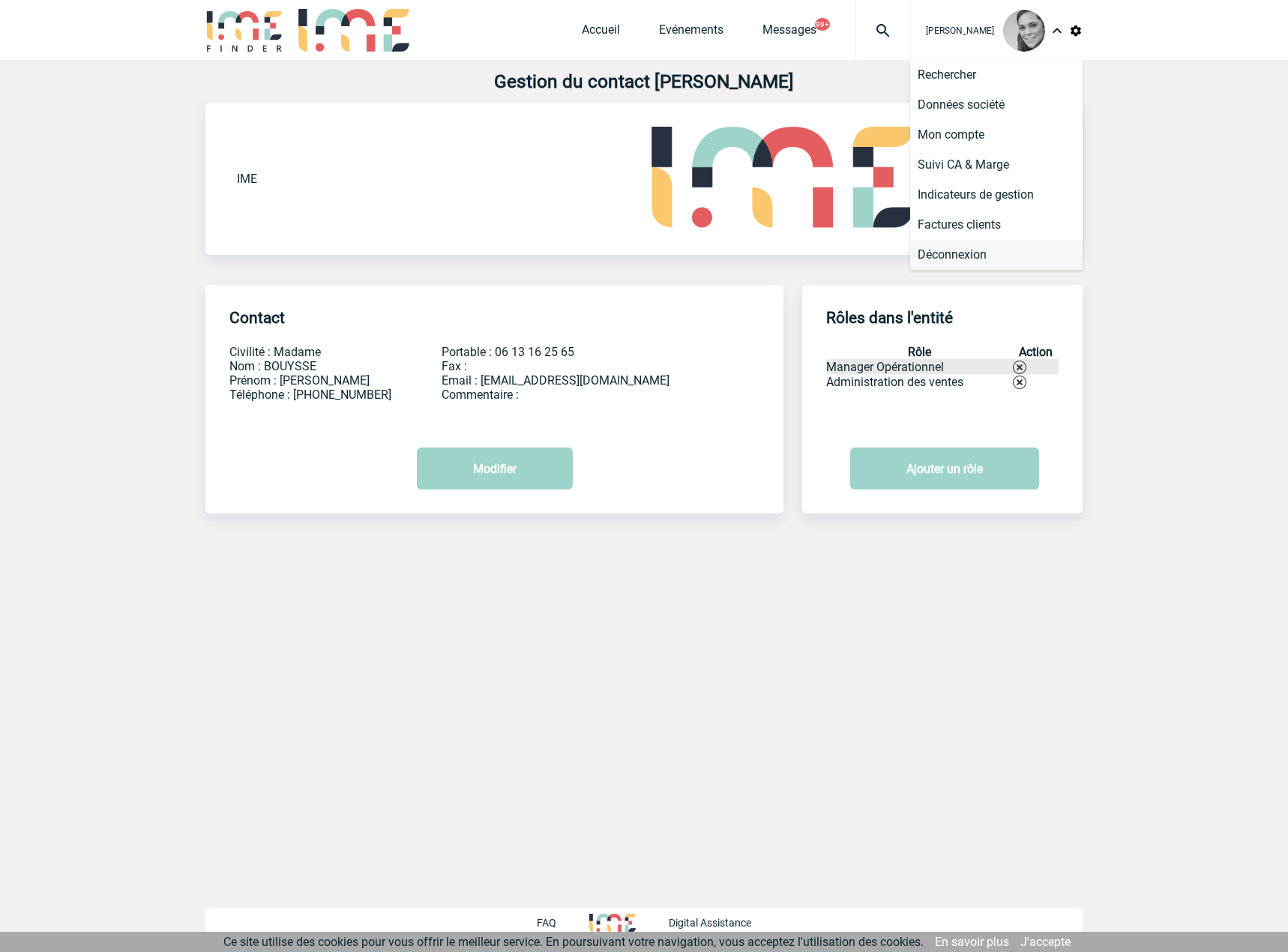
click at [932, 253] on li "Déconnexion" at bounding box center [996, 255] width 172 height 30
